Goal: Task Accomplishment & Management: Manage account settings

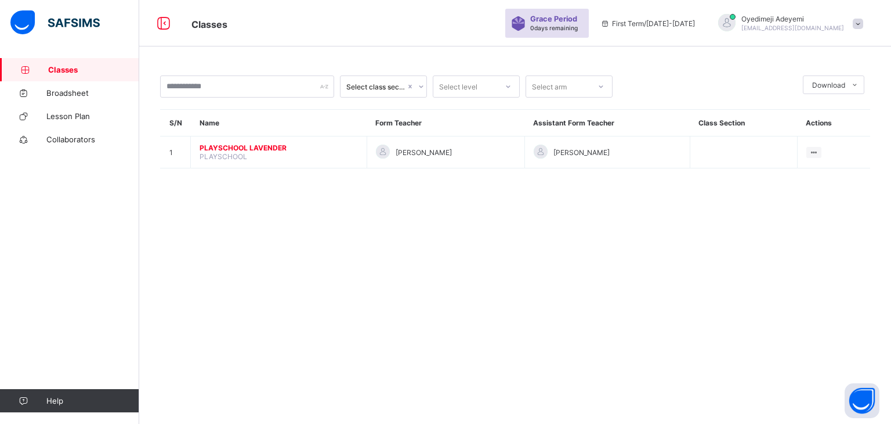
click at [228, 150] on span "PLAYSCHOOL LAVENDER" at bounding box center [279, 147] width 158 height 9
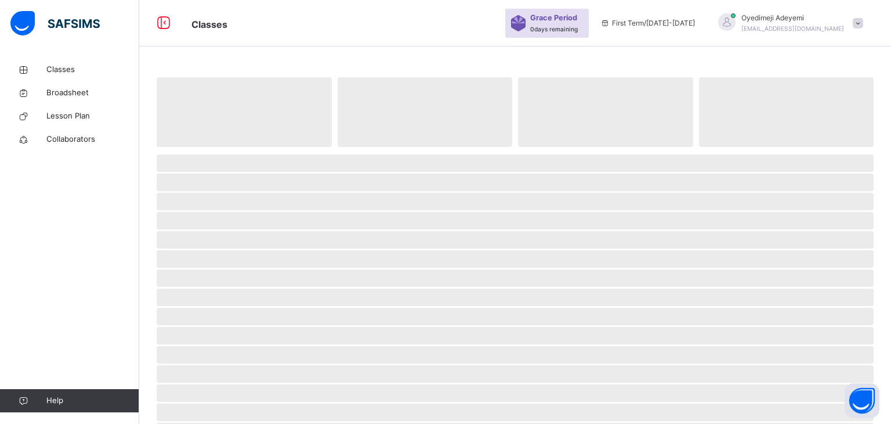
click at [228, 150] on span at bounding box center [515, 150] width 717 height 6
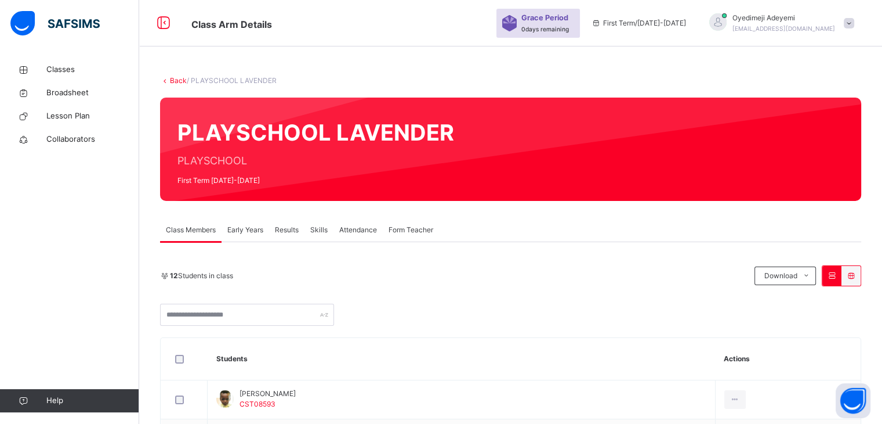
click at [353, 223] on div "Attendance" at bounding box center [358, 229] width 49 height 23
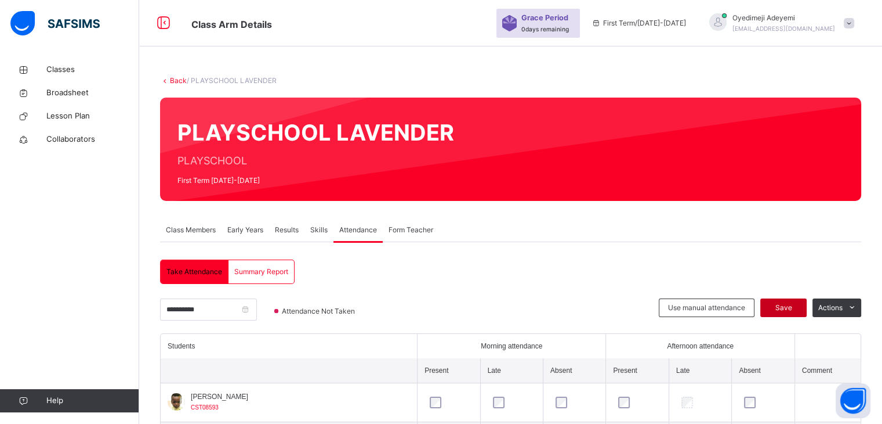
click at [784, 304] on span "Save" at bounding box center [783, 307] width 29 height 10
click at [784, 304] on div "Save" at bounding box center [784, 307] width 46 height 19
click at [797, 303] on div "Save" at bounding box center [784, 307] width 46 height 19
click at [204, 229] on span "Class Members" at bounding box center [191, 230] width 50 height 10
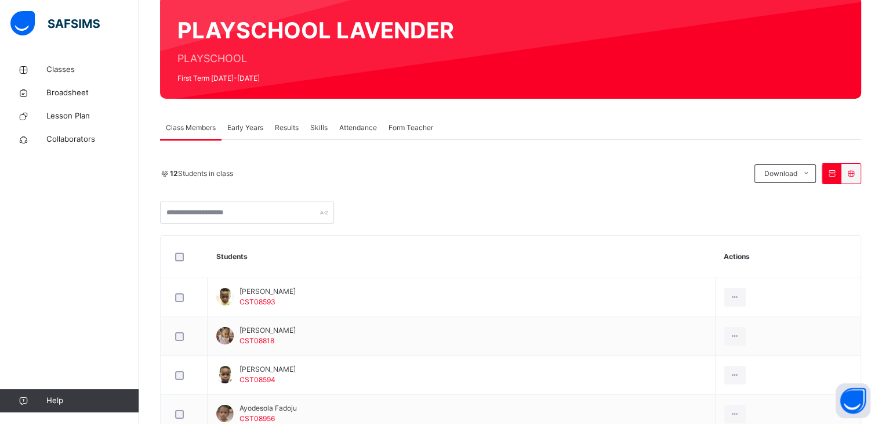
scroll to position [38, 0]
